Goal: Communication & Community: Answer question/provide support

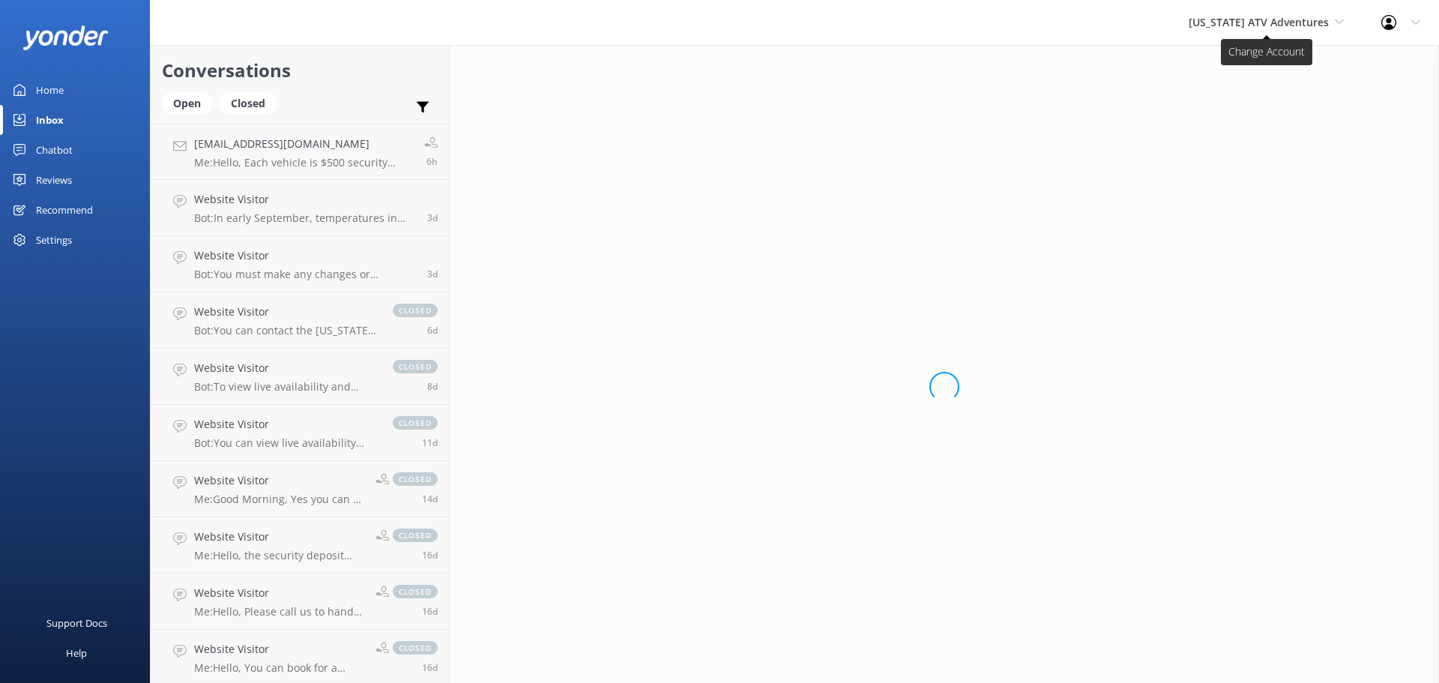
click at [1253, 31] on span "[US_STATE] ATV Adventures" at bounding box center [1266, 22] width 155 height 16
click at [1261, 64] on link "[US_STATE] Safari Jeep Tours" at bounding box center [1245, 63] width 150 height 36
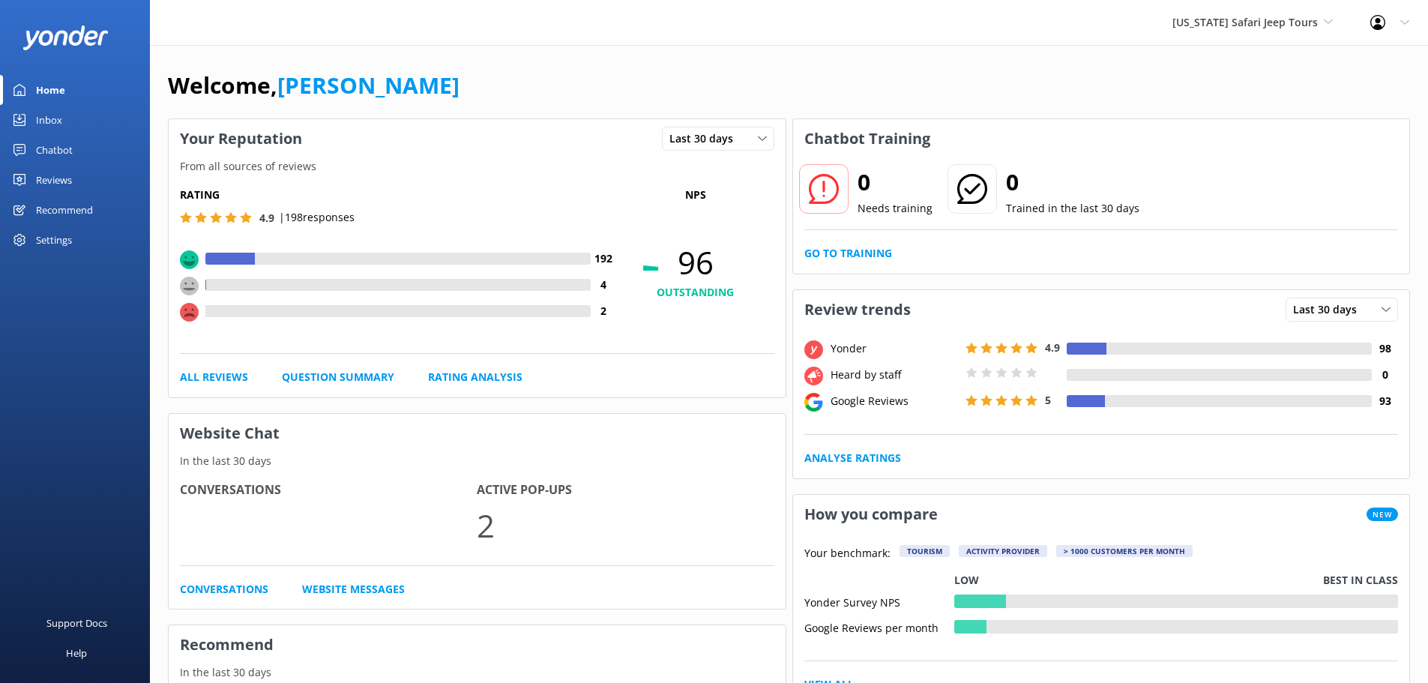
click at [51, 119] on div "Inbox" at bounding box center [49, 120] width 26 height 30
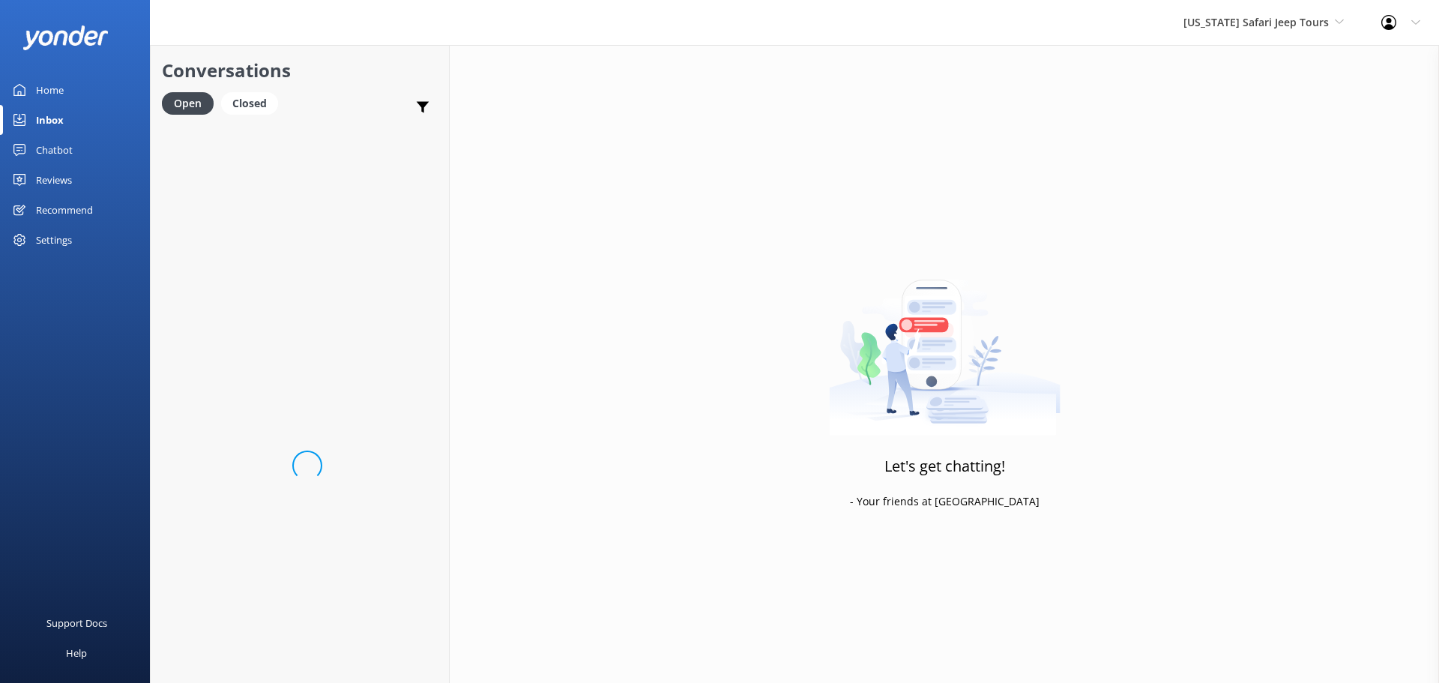
click at [356, 74] on h2 "Conversations" at bounding box center [300, 70] width 276 height 28
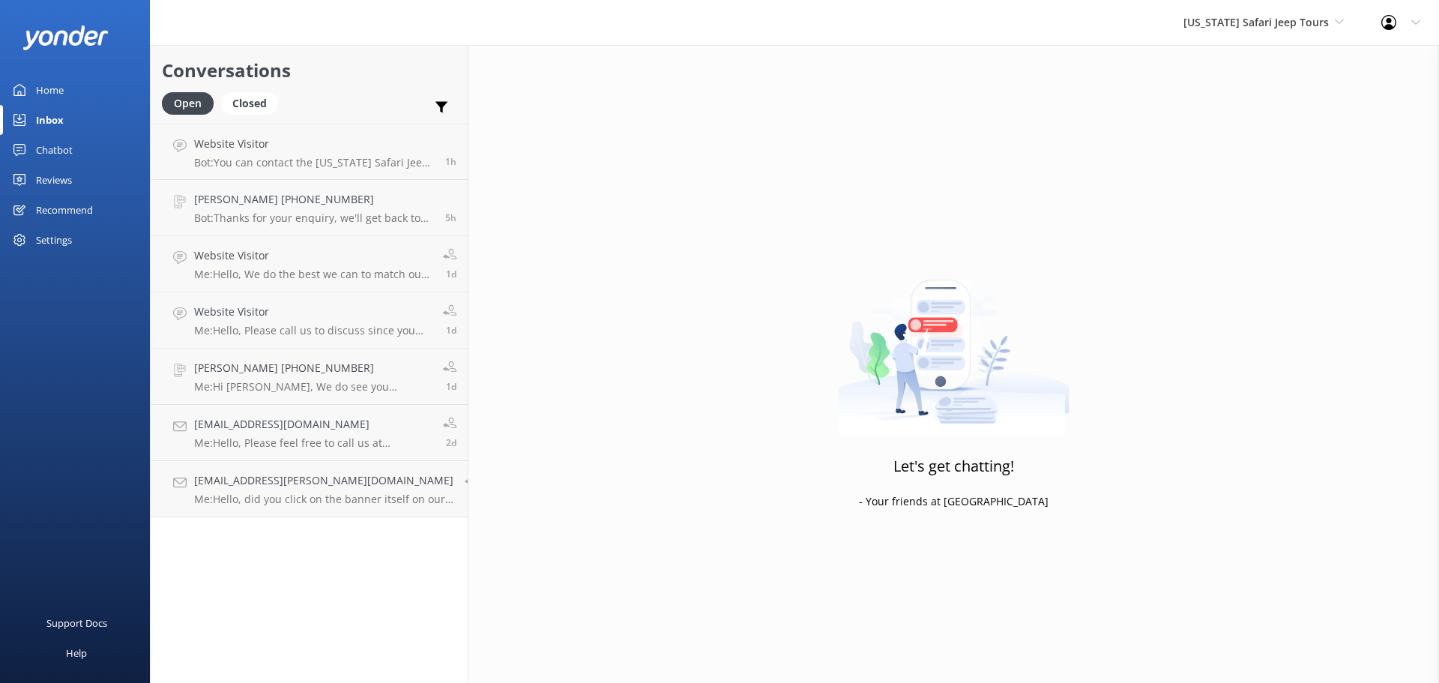
drag, startPoint x: 356, startPoint y: 74, endPoint x: 1023, endPoint y: 82, distance: 667.1
click at [357, 74] on h2 "Conversations" at bounding box center [309, 70] width 295 height 28
click at [1270, 21] on span "[US_STATE] Safari Jeep Tours" at bounding box center [1256, 22] width 145 height 14
click at [1255, 105] on link "[GEOGRAPHIC_DATA]" at bounding box center [1240, 99] width 150 height 36
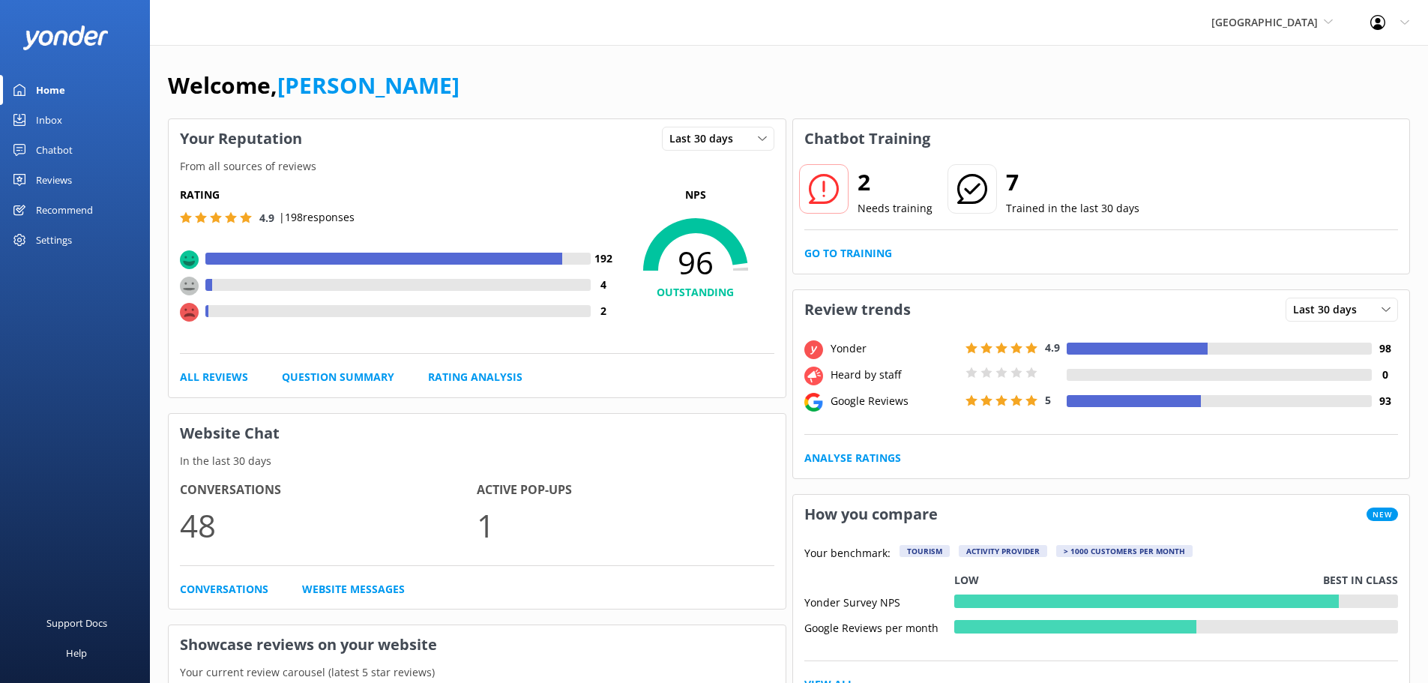
click at [53, 118] on div "Inbox" at bounding box center [49, 120] width 26 height 30
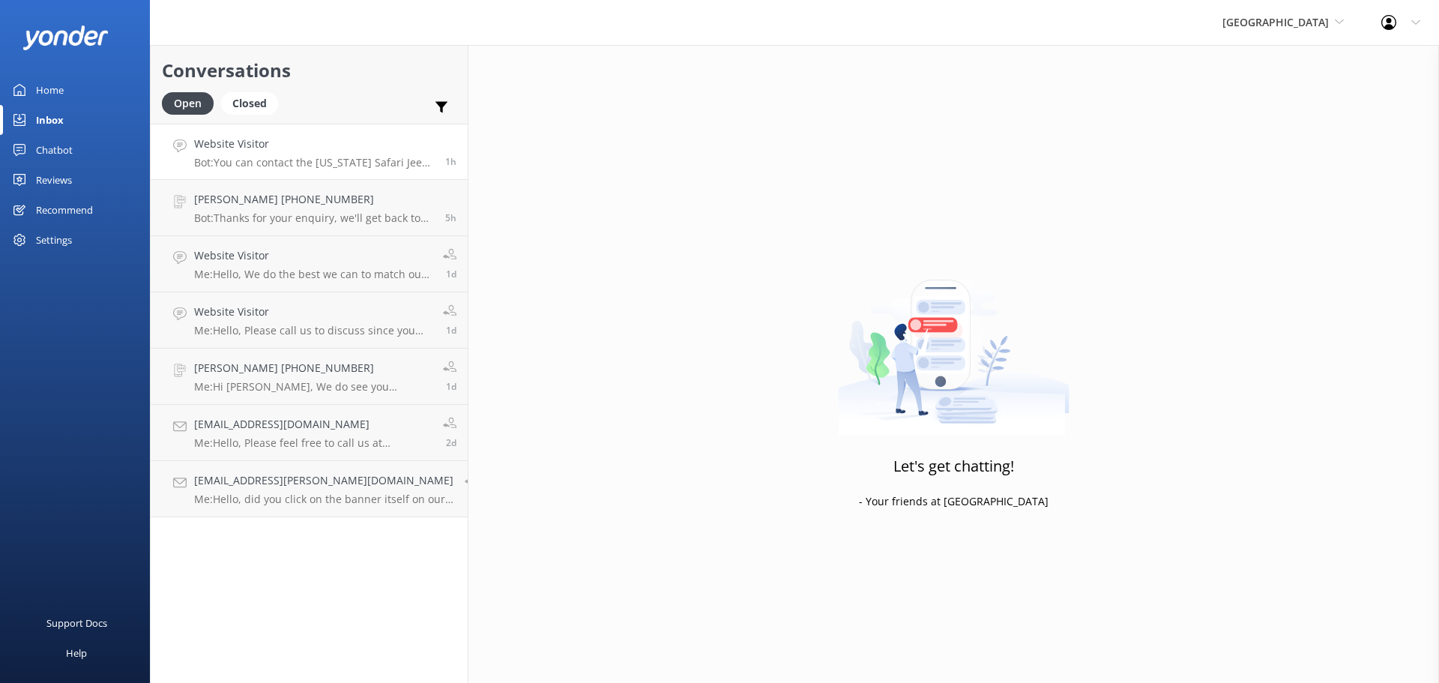
click at [276, 160] on p "Bot: You can contact the [US_STATE] Safari Jeep Tours team at [PHONE_NUMBER] or…" at bounding box center [314, 162] width 240 height 13
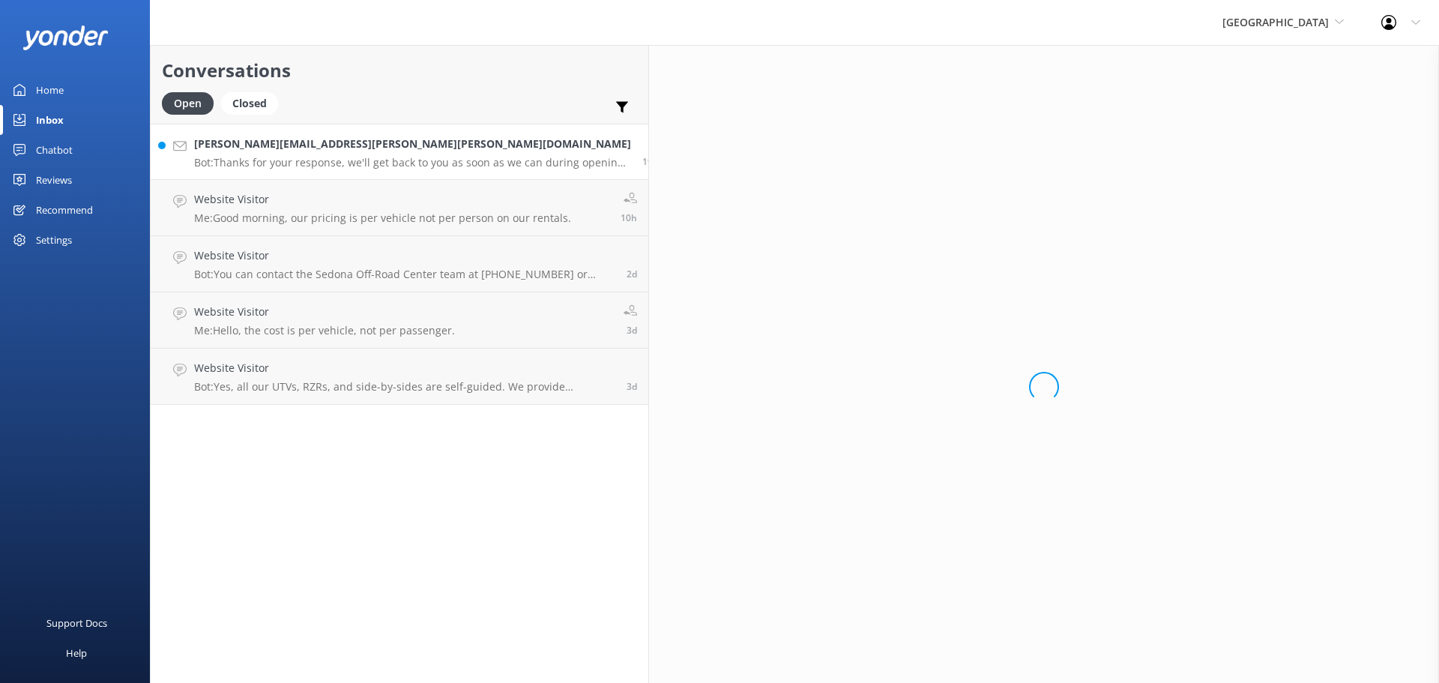
click at [340, 161] on p "Bot: Thanks for your response, we'll get back to you as soon as we can during o…" at bounding box center [412, 162] width 437 height 13
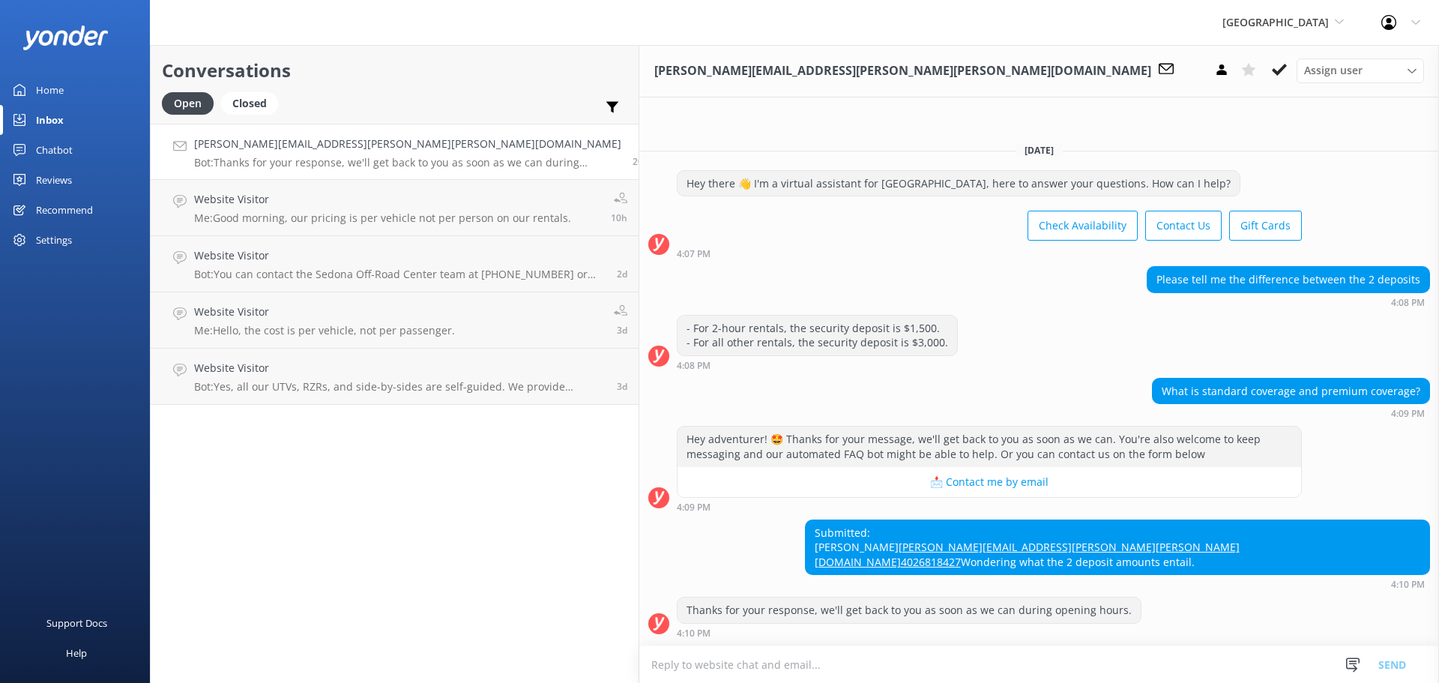
click at [806, 519] on div "Submitted: [PERSON_NAME] [PERSON_NAME][EMAIL_ADDRESS][PERSON_NAME][PERSON_NAME]…" at bounding box center [1039, 554] width 800 height 70
click at [805, 519] on div "Submitted: [PERSON_NAME] [PERSON_NAME][EMAIL_ADDRESS][PERSON_NAME][PERSON_NAME]…" at bounding box center [1039, 554] width 800 height 70
click at [804, 519] on div "Submitted: [PERSON_NAME] [PERSON_NAME][EMAIL_ADDRESS][PERSON_NAME][PERSON_NAME]…" at bounding box center [1039, 554] width 800 height 70
click at [639, 528] on div "Submitted: [PERSON_NAME] [PERSON_NAME][EMAIL_ADDRESS][PERSON_NAME][PERSON_NAME]…" at bounding box center [1039, 554] width 800 height 70
drag, startPoint x: 633, startPoint y: 667, endPoint x: 627, endPoint y: 655, distance: 13.4
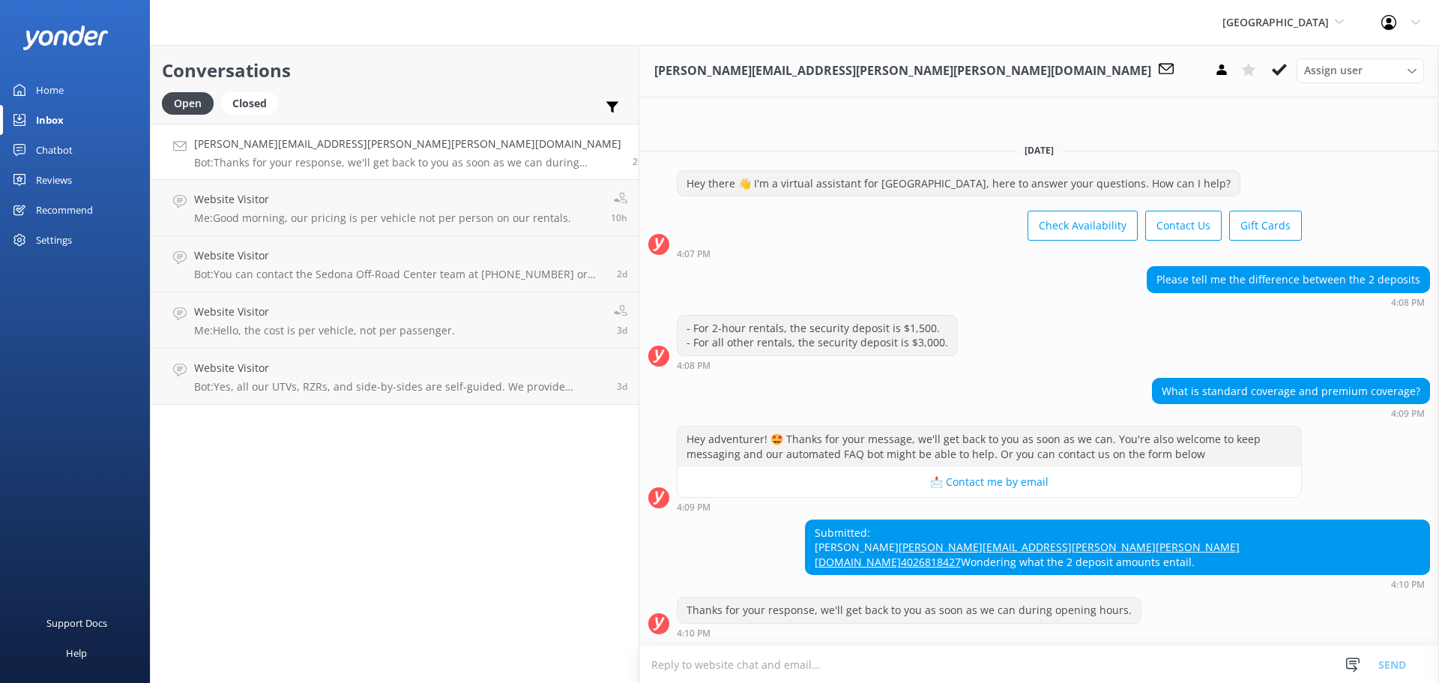
click at [639, 666] on textarea at bounding box center [1039, 664] width 800 height 37
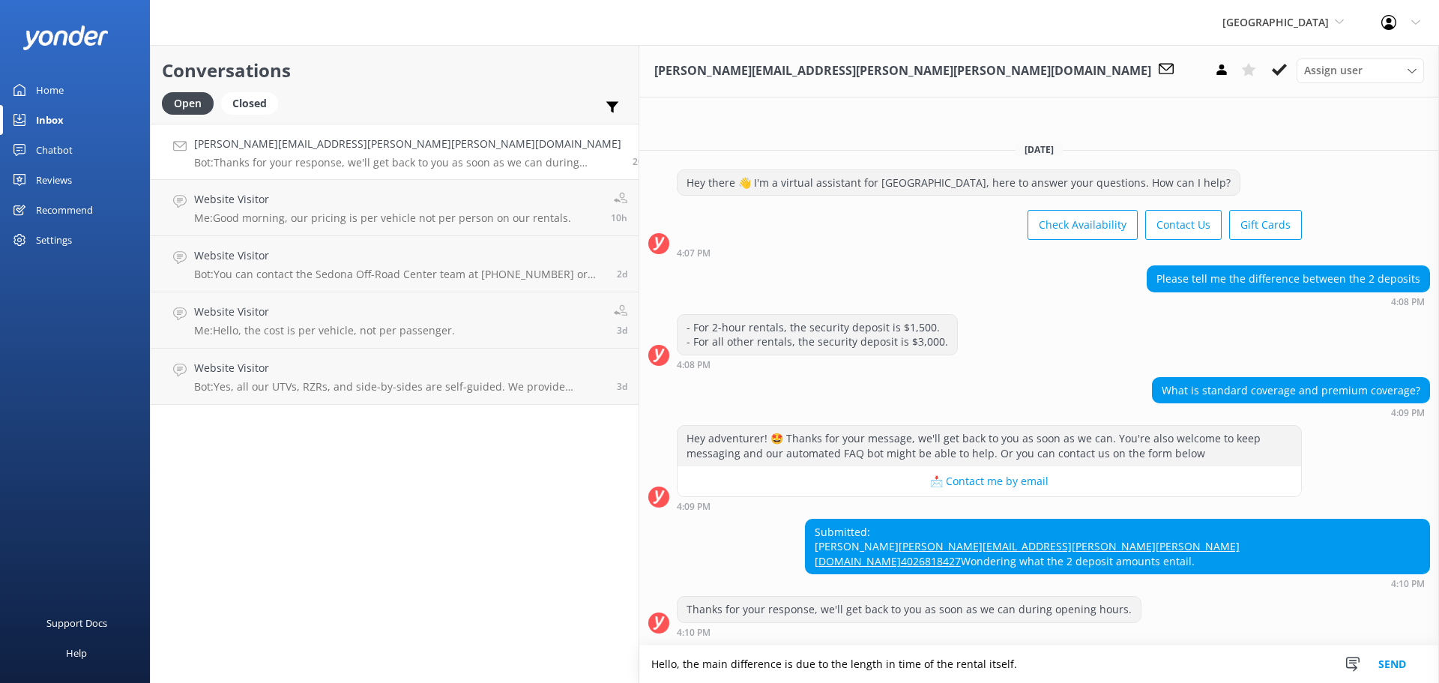
click at [1381, 660] on button "Send" at bounding box center [1392, 663] width 56 height 37
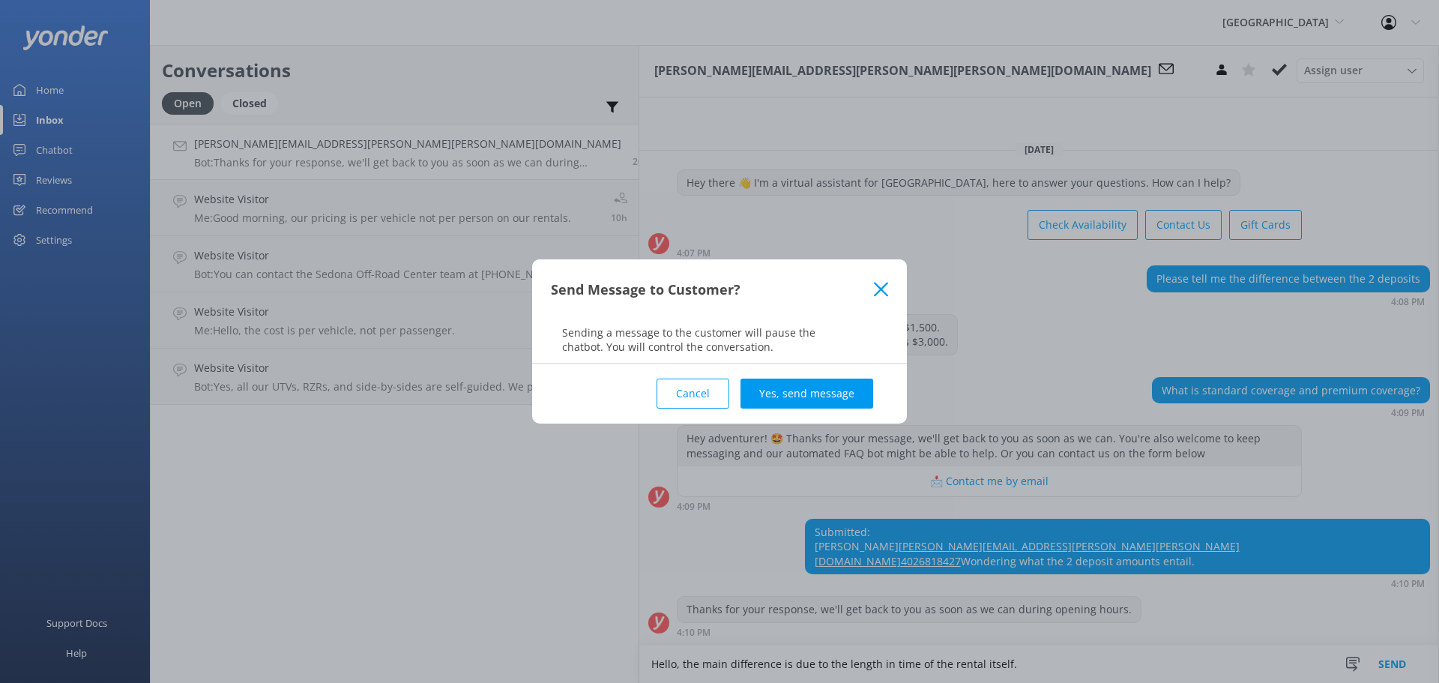
click at [713, 391] on button "Cancel" at bounding box center [693, 394] width 73 height 30
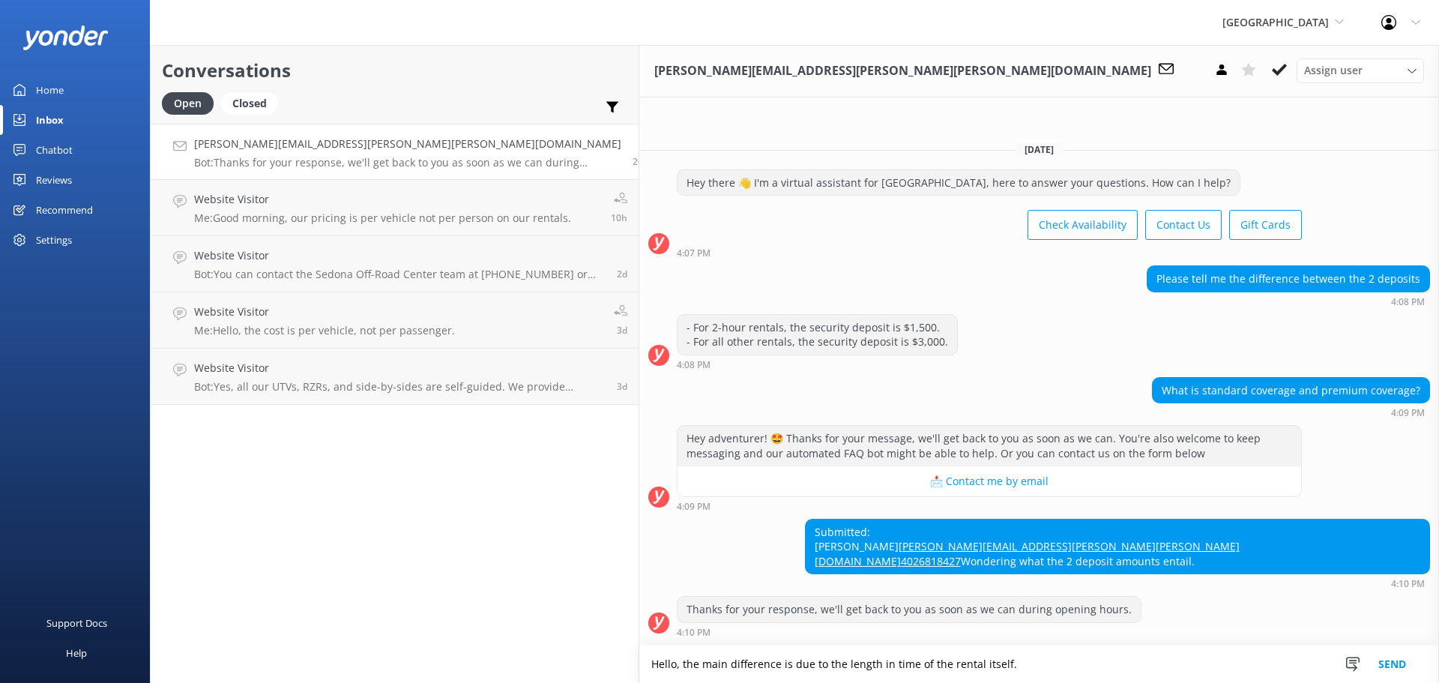
click at [829, 662] on textarea "Hello, the main difference is due to the length in time of the rental itself." at bounding box center [1039, 663] width 800 height 37
type textarea "Hello, the main difference is due to the length in time of the rental itself."
click at [1391, 656] on button "Send" at bounding box center [1392, 663] width 56 height 37
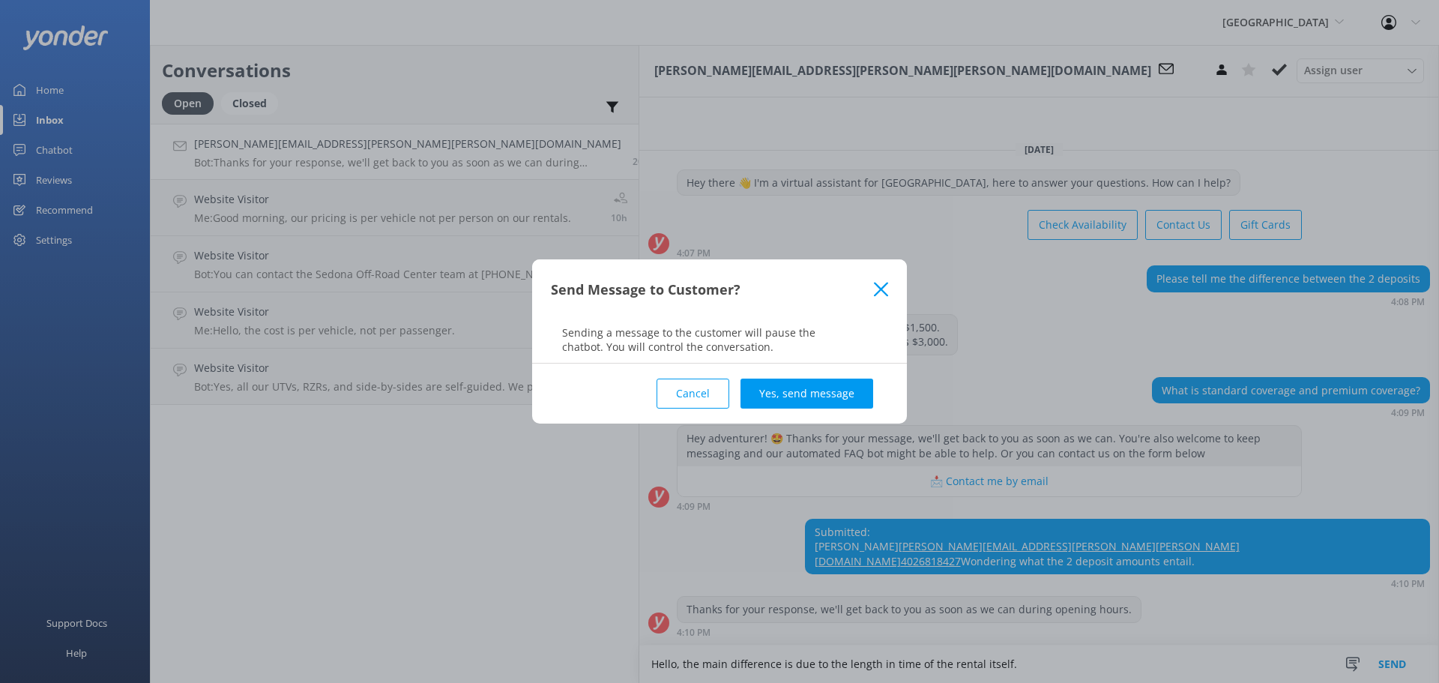
click at [839, 376] on div "Cancel Yes, send message" at bounding box center [719, 394] width 337 height 60
click at [837, 395] on button "Yes, send message" at bounding box center [807, 394] width 133 height 30
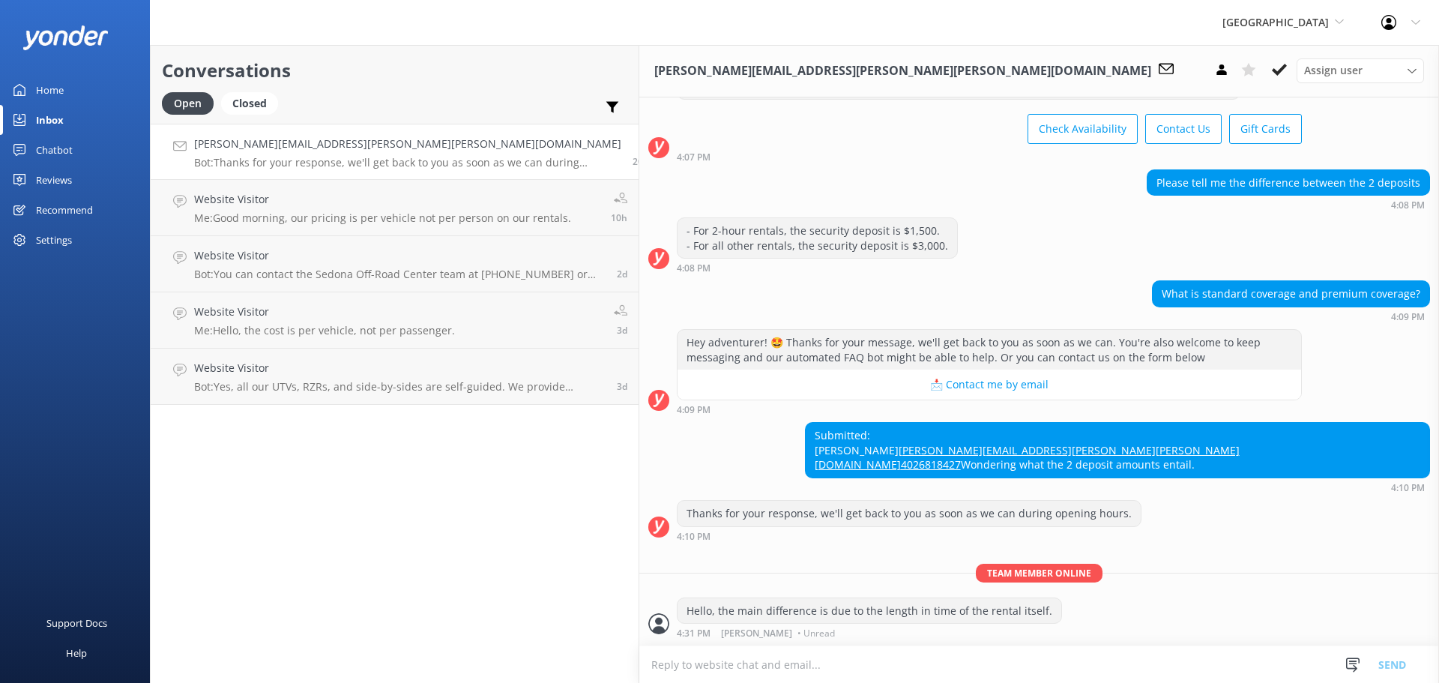
scroll to position [93, 0]
